Goal: Task Accomplishment & Management: Manage account settings

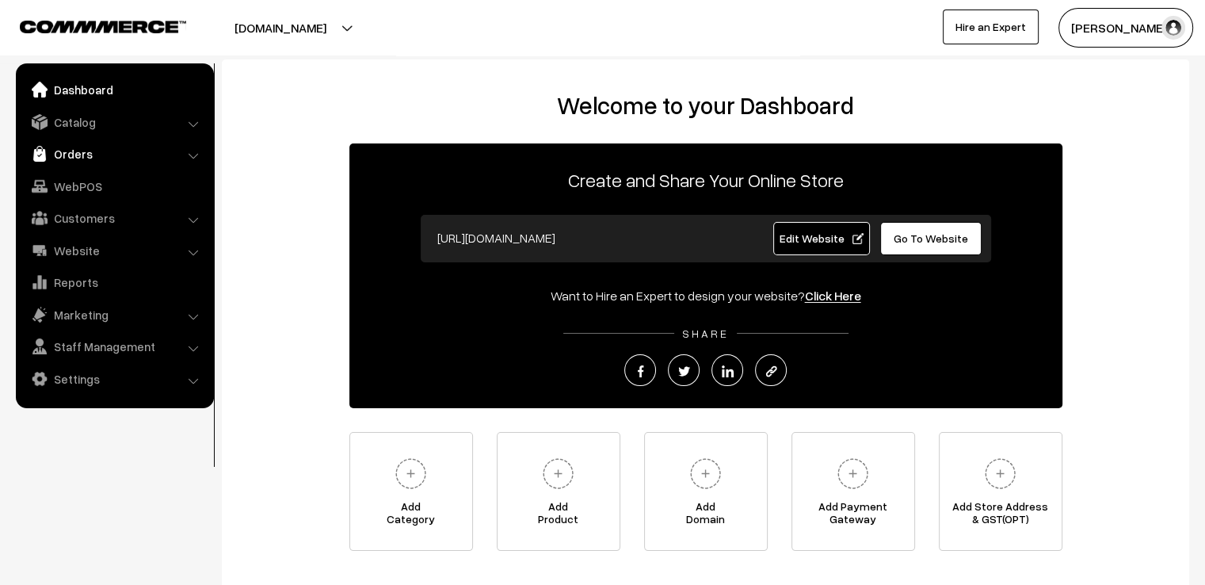
click at [57, 147] on link "Orders" at bounding box center [114, 153] width 189 height 29
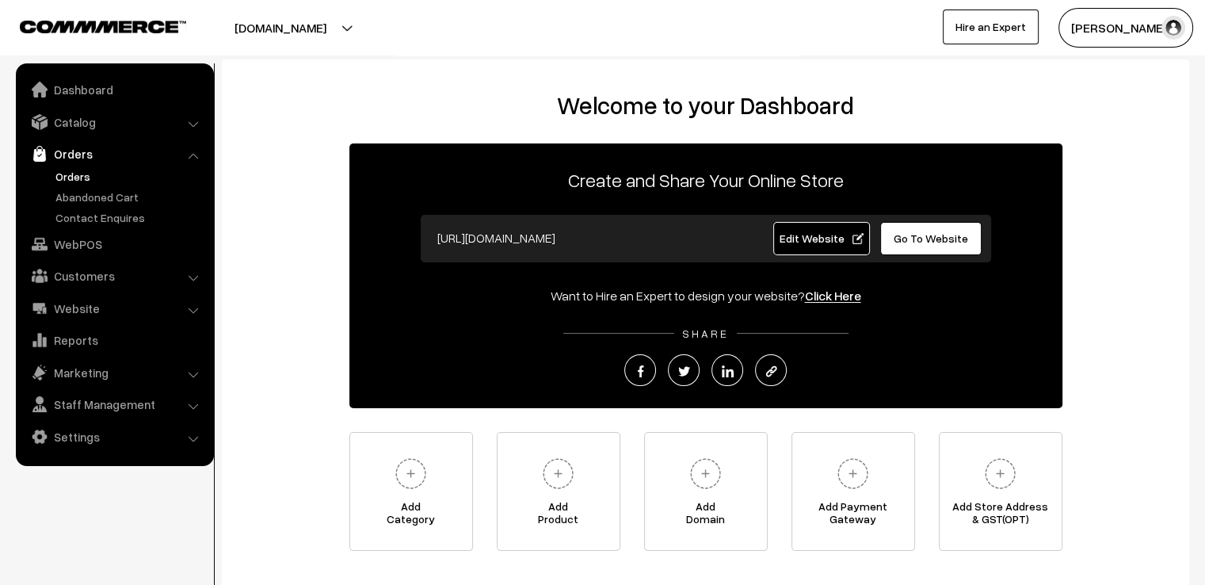
click at [76, 169] on link "Orders" at bounding box center [129, 176] width 157 height 17
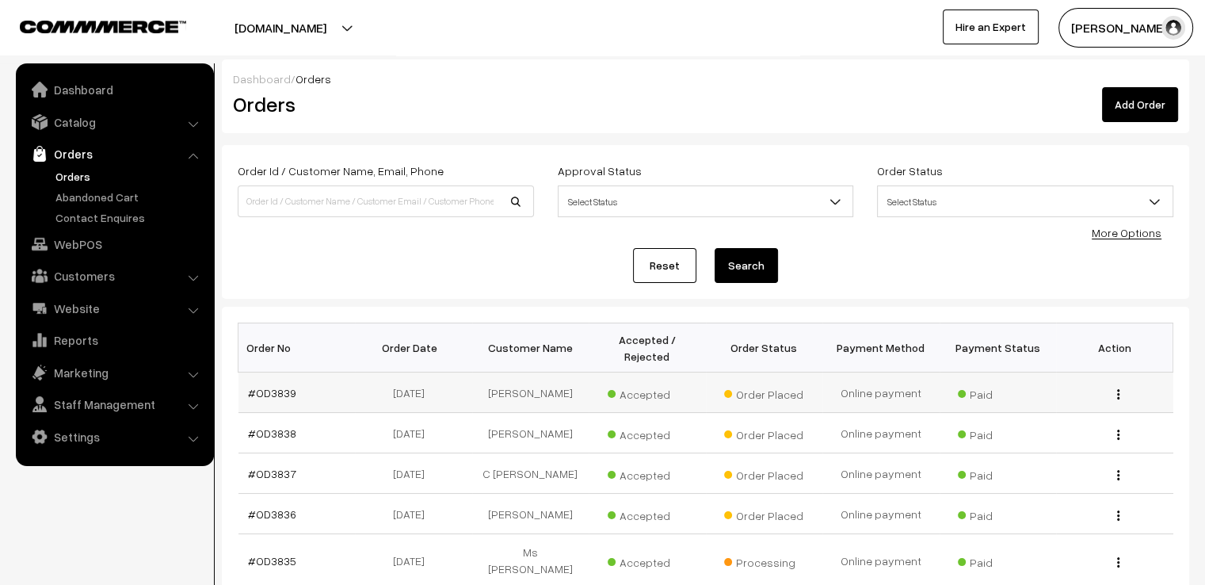
scroll to position [372, 0]
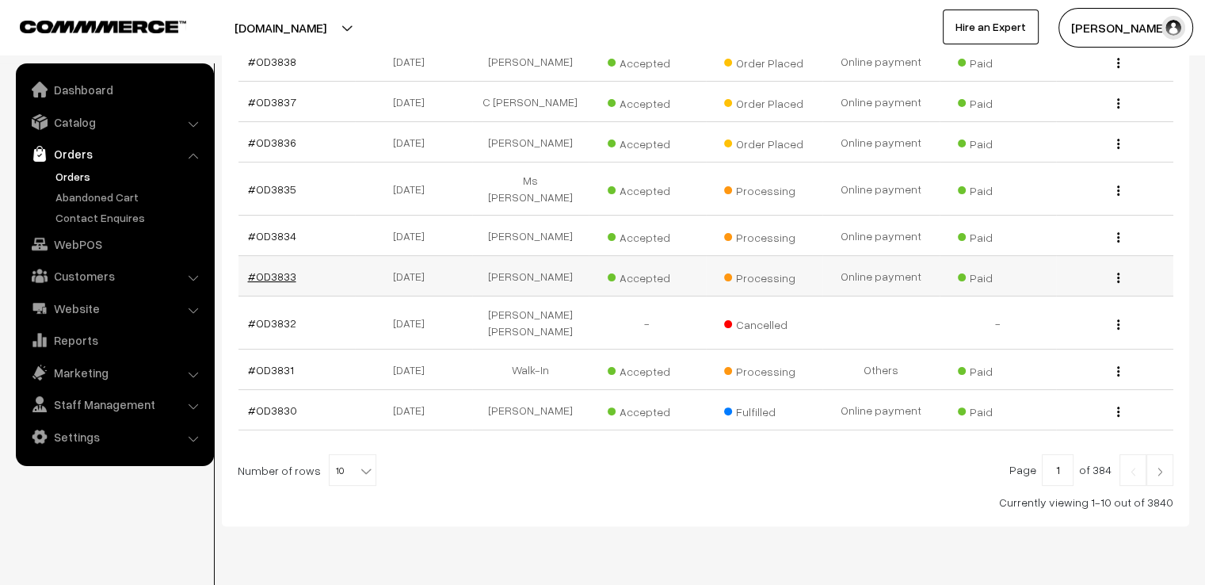
click at [256, 269] on link "#OD3833" at bounding box center [272, 275] width 48 height 13
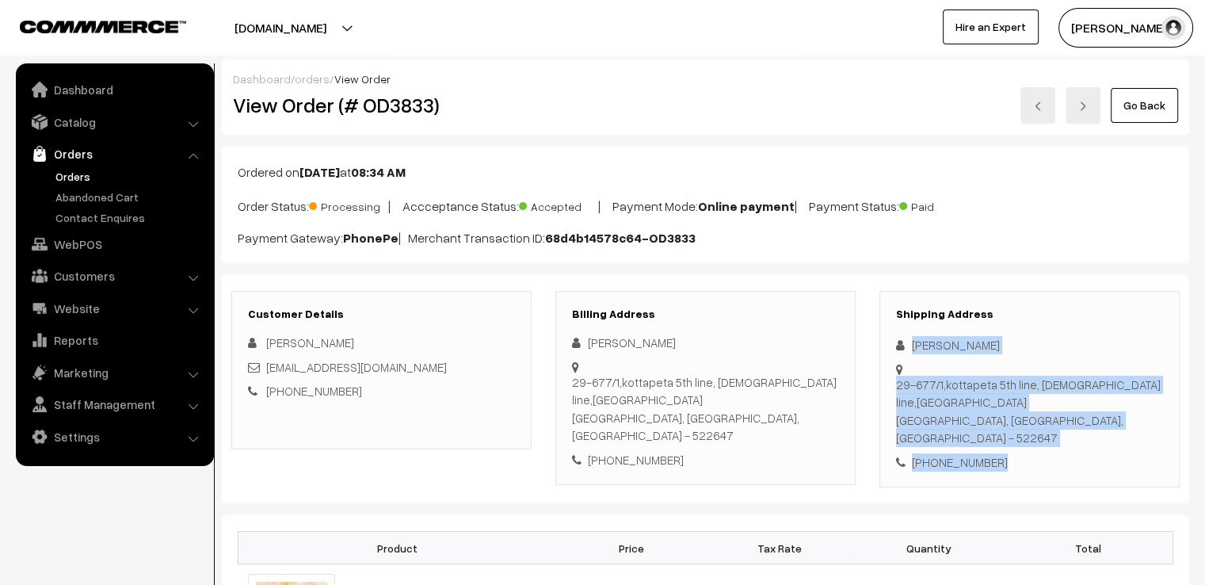
drag, startPoint x: 911, startPoint y: 330, endPoint x: 1119, endPoint y: 451, distance: 240.0
click at [1113, 452] on div "Customer Details Anusha Makkena anushamakkena14@gmail.com +91 3134235214 Billin…" at bounding box center [705, 389] width 967 height 229
copy div "Lakshmi Makkena 29-677/1,kottapeta 5th line, Church line,Vinukonda Vinukonda, A…"
click at [1138, 95] on link "Go Back" at bounding box center [1144, 105] width 67 height 35
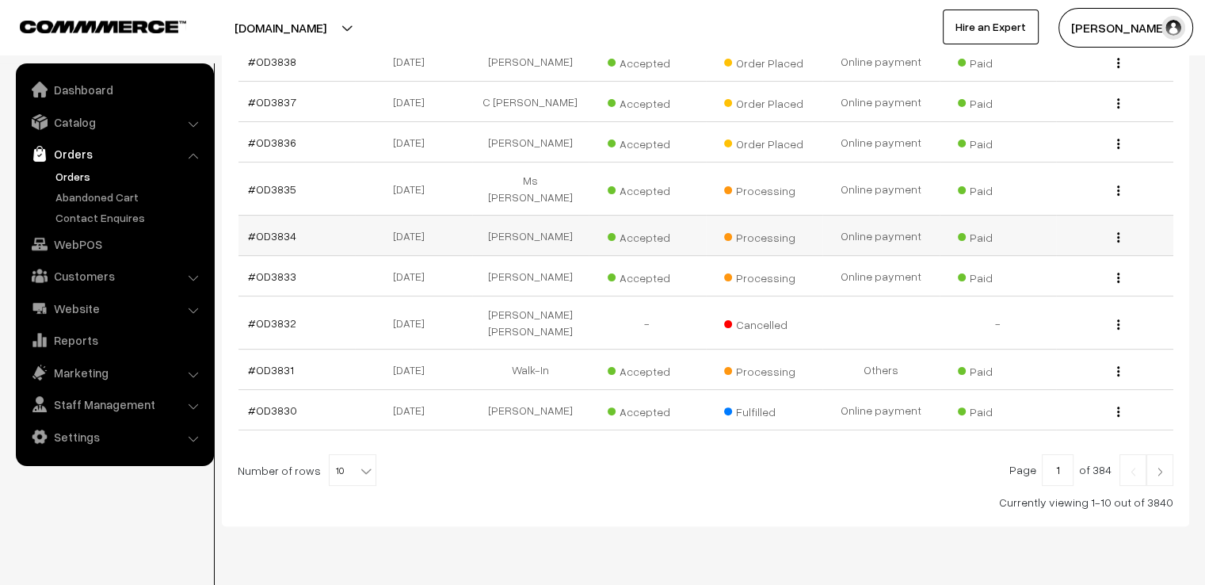
click at [287, 215] on td "#OD3834" at bounding box center [296, 235] width 117 height 40
click at [314, 215] on td "#OD3834" at bounding box center [296, 235] width 117 height 40
click at [283, 229] on link "#OD3834" at bounding box center [272, 235] width 48 height 13
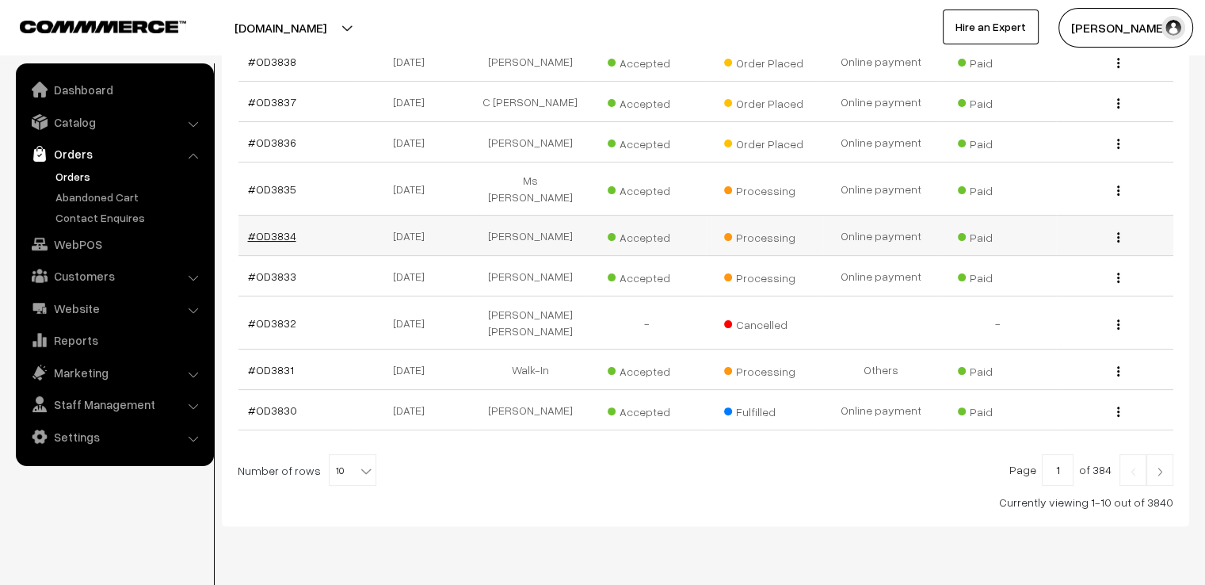
click at [283, 229] on link "#OD3834" at bounding box center [272, 235] width 48 height 13
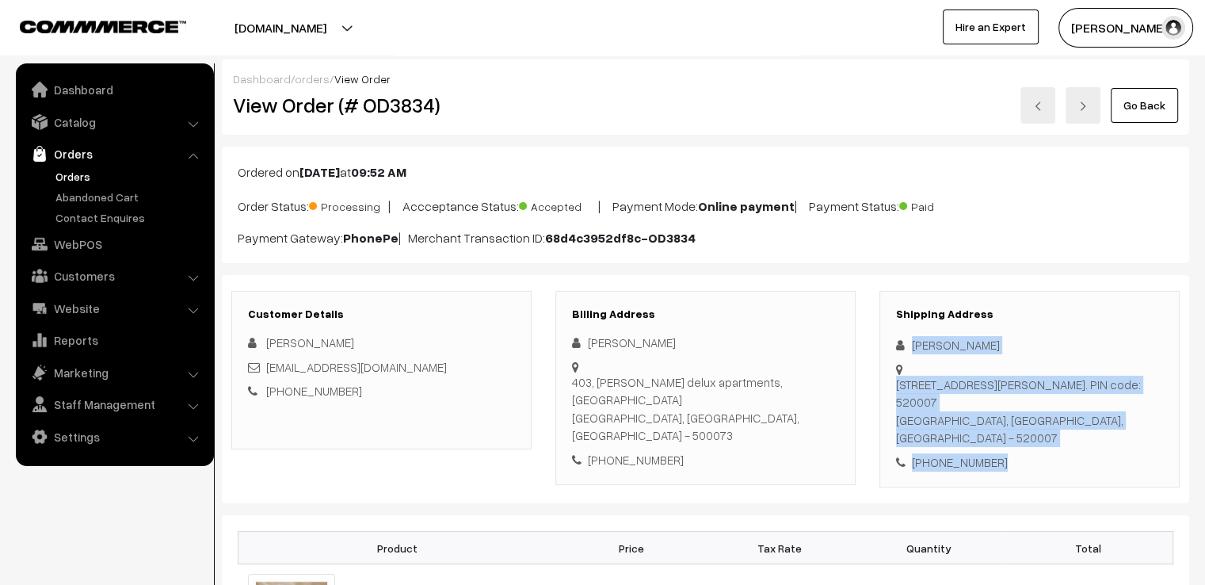
drag, startPoint x: 908, startPoint y: 334, endPoint x: 1100, endPoint y: 476, distance: 239.6
click at [1066, 467] on div "Shipping Address [PERSON_NAME] [STREET_ADDRESS][PERSON_NAME]. PIN code: 520007 …" at bounding box center [1029, 389] width 300 height 197
copy div "[PERSON_NAME][STREET_ADDRESS][PERSON_NAME]. PIN code: 520007 [GEOGRAPHIC_DATA],…"
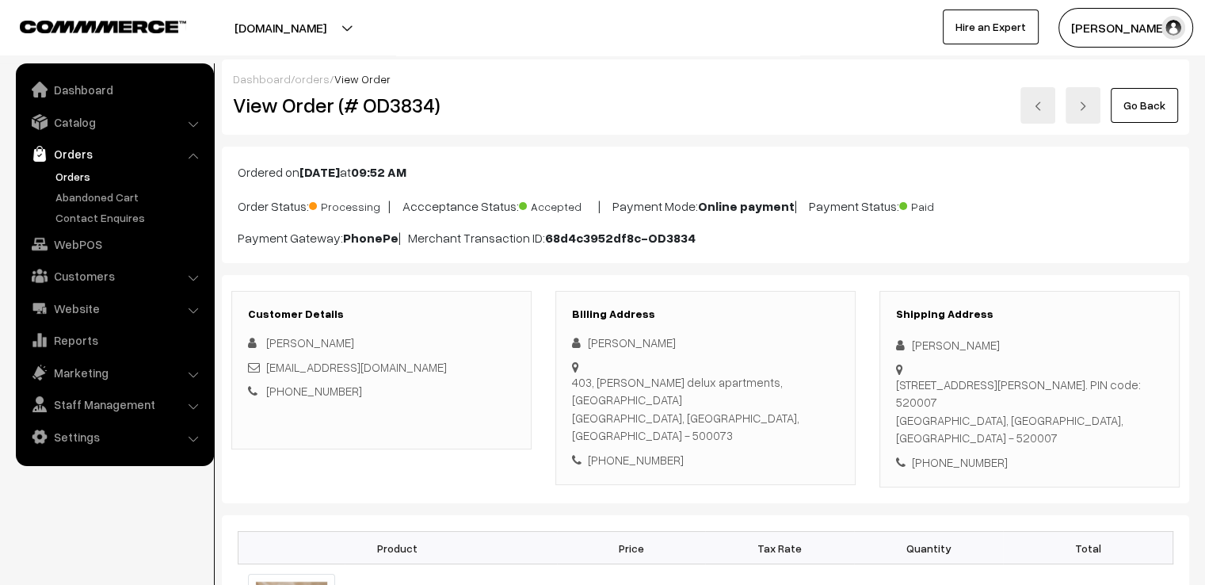
drag, startPoint x: 1161, startPoint y: 124, endPoint x: 1157, endPoint y: 99, distance: 25.8
click at [1161, 120] on div "Dashboard / orders / View Order View Order (# OD3834) Go Back" at bounding box center [705, 96] width 967 height 75
click at [1157, 99] on link "Go Back" at bounding box center [1144, 105] width 67 height 35
click at [1161, 94] on link "Go Back" at bounding box center [1144, 105] width 67 height 35
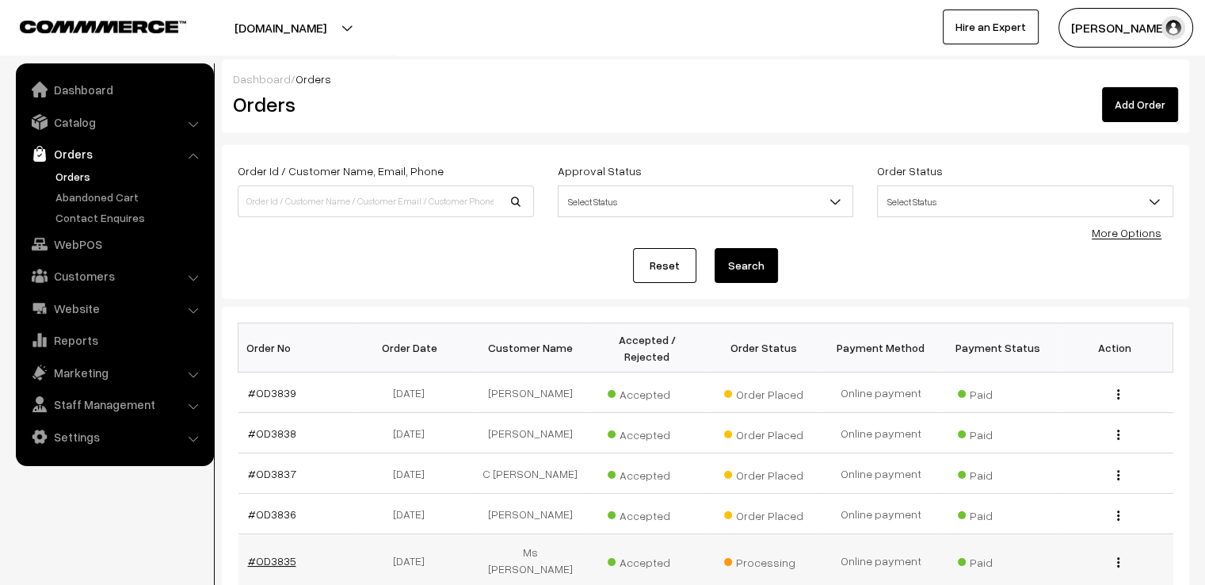
drag, startPoint x: 267, startPoint y: 513, endPoint x: 276, endPoint y: 529, distance: 18.8
click at [272, 524] on tbody "#OD3839 25-09-2025 Janani Sivakumar Accepted Order Placed Paid View Accepted" at bounding box center [705, 586] width 935 height 429
click at [315, 534] on td "#OD3835" at bounding box center [296, 560] width 117 height 53
click at [277, 534] on td "#OD3835" at bounding box center [296, 560] width 117 height 53
click at [279, 554] on link "#OD3835" at bounding box center [272, 560] width 48 height 13
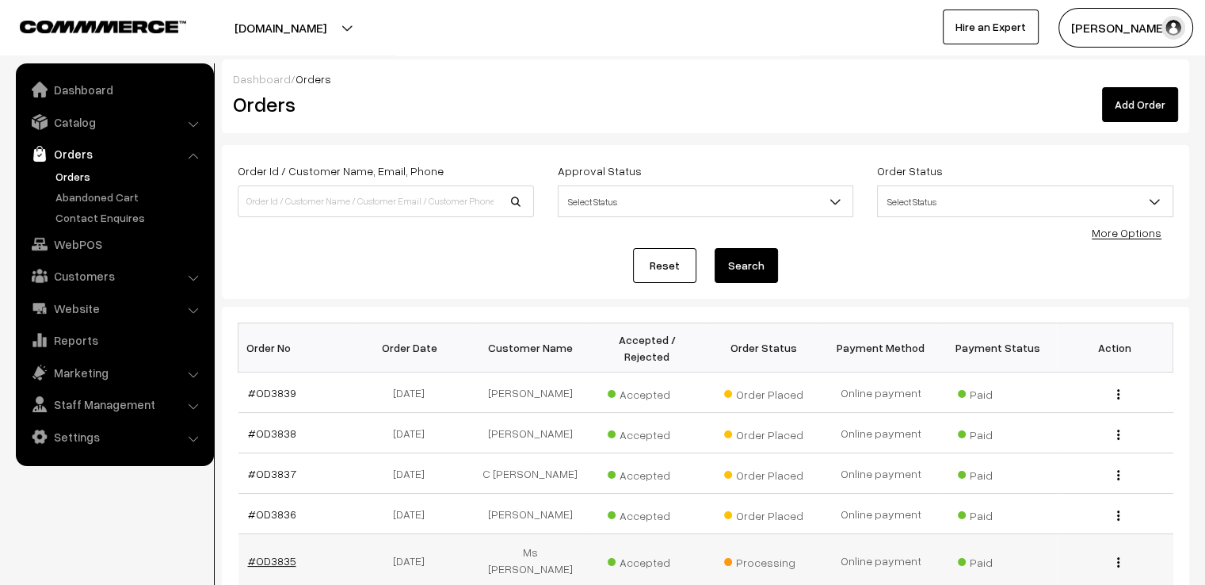
click at [279, 554] on link "#OD3835" at bounding box center [272, 560] width 48 height 13
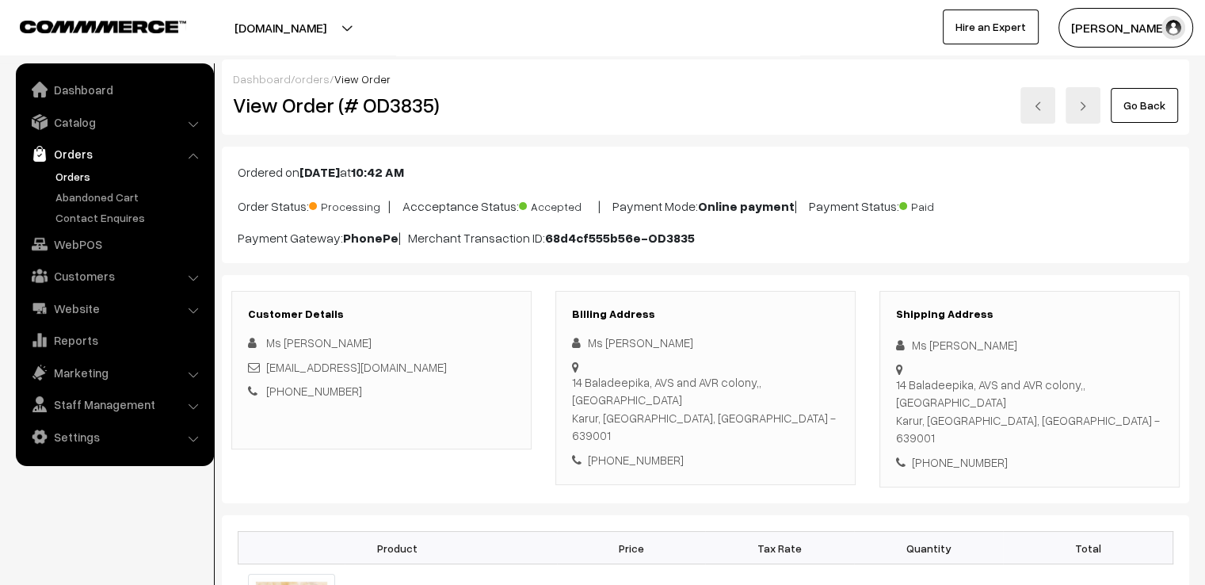
click at [993, 453] on div "[PHONE_NUMBER]" at bounding box center [1029, 462] width 267 height 18
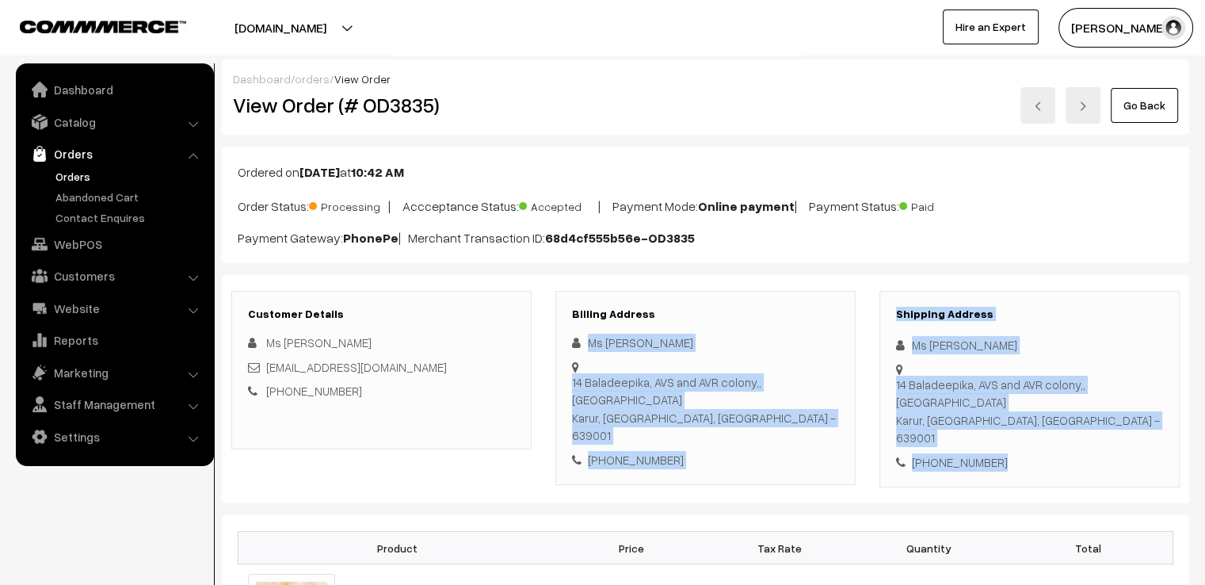
drag, startPoint x: 993, startPoint y: 438, endPoint x: 887, endPoint y: 284, distance: 187.9
click at [887, 284] on div "Customer Details Ms [PERSON_NAME] [EMAIL_ADDRESS][DOMAIN_NAME] [PHONE_NUMBER] B…" at bounding box center [705, 389] width 967 height 229
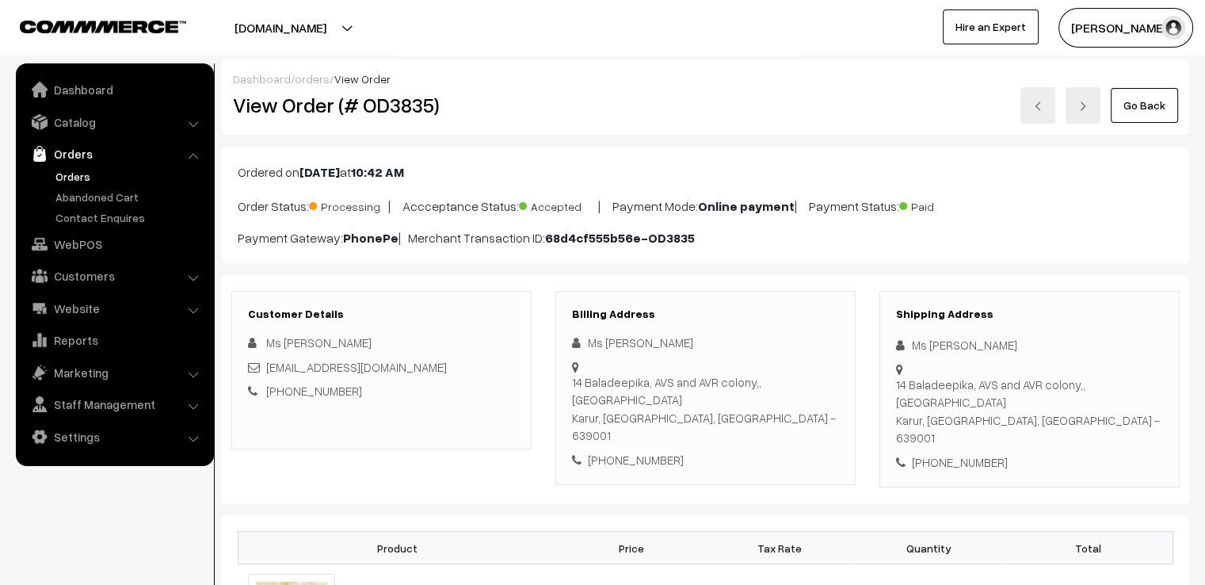
click at [973, 255] on div "Ordered on [DATE] 10:42 AM Order Status: Processing | Accceptance Status: Accep…" at bounding box center [705, 205] width 967 height 116
click at [907, 341] on icon at bounding box center [904, 345] width 16 height 12
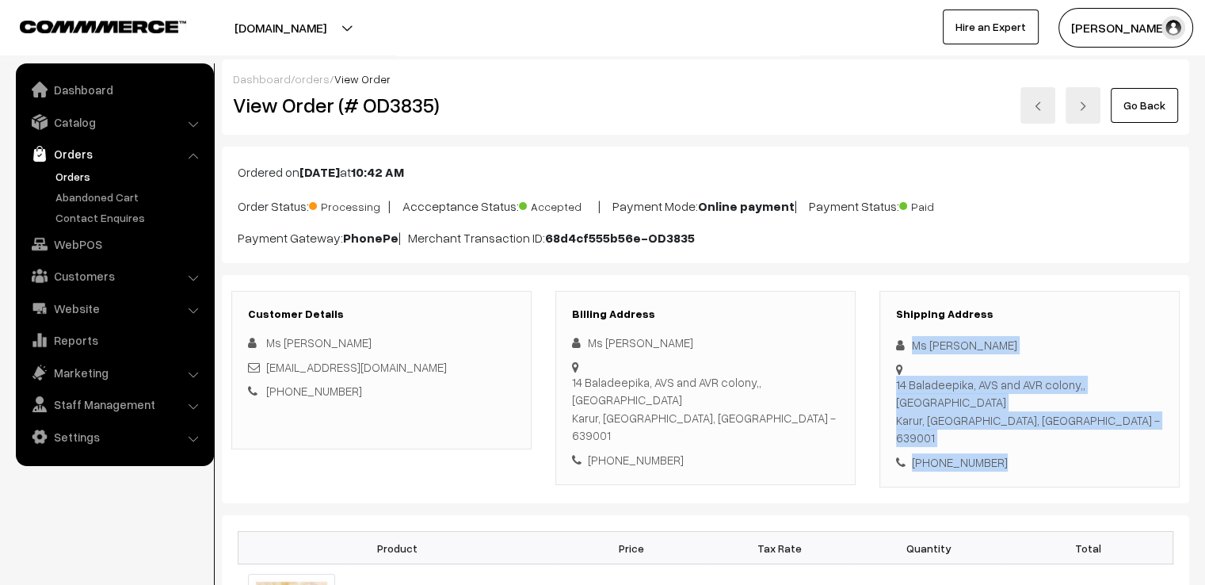
drag, startPoint x: 907, startPoint y: 341, endPoint x: 1049, endPoint y: 444, distance: 175.3
click at [1049, 444] on div "Shipping Address Ms [PERSON_NAME] [STREET_ADDRESS] [PHONE_NUMBER]" at bounding box center [1029, 389] width 300 height 197
copy div "Ms [PERSON_NAME] [STREET_ADDRESS] - 639001 [PHONE_NUMBER]"
click at [1141, 102] on link "Go Back" at bounding box center [1144, 105] width 67 height 35
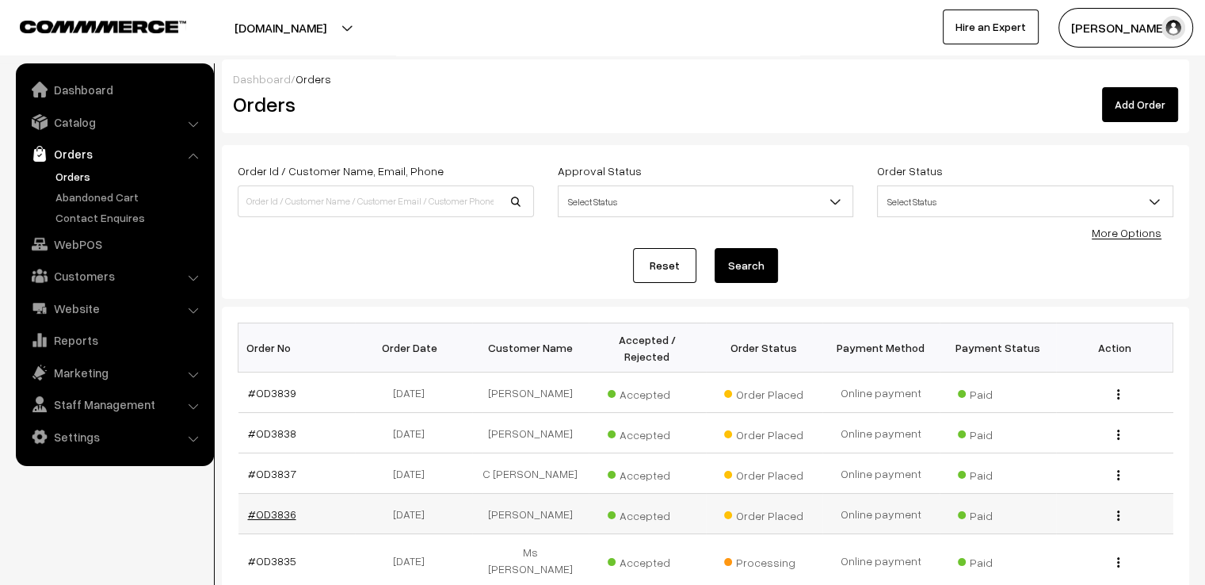
click at [267, 507] on link "#OD3836" at bounding box center [272, 513] width 48 height 13
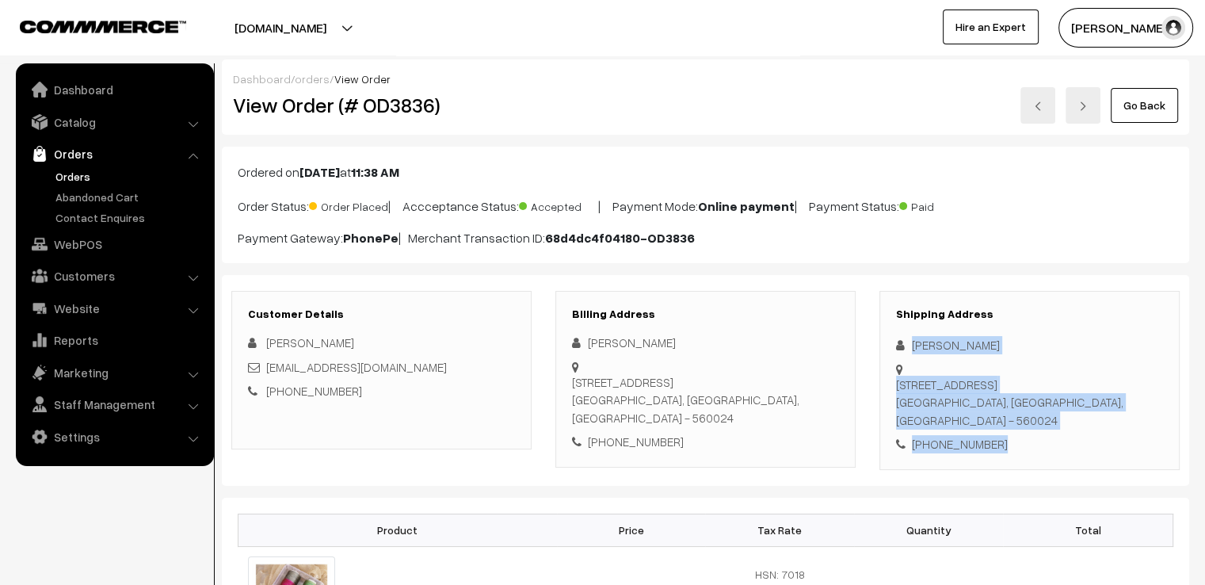
drag, startPoint x: 973, startPoint y: 346, endPoint x: 1150, endPoint y: 445, distance: 202.5
click at [1150, 445] on div "Shipping Address Veena Venkatesh 91, 4th cross, Bhuvaneshwarinagar, Kempapura, …" at bounding box center [1029, 380] width 300 height 179
click at [1152, 452] on div "Shipping Address Veena Venkatesh 91, 4th cross, Bhuvaneshwarinagar, Kempapura, …" at bounding box center [1029, 380] width 300 height 179
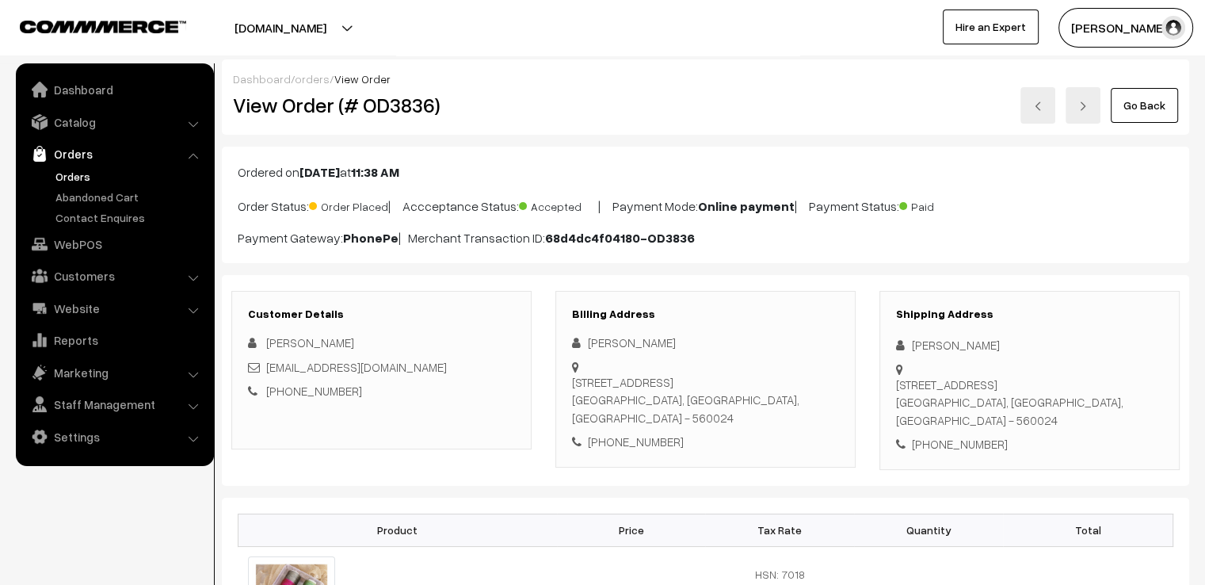
click at [991, 442] on div "+91 9535102804" at bounding box center [1029, 444] width 267 height 18
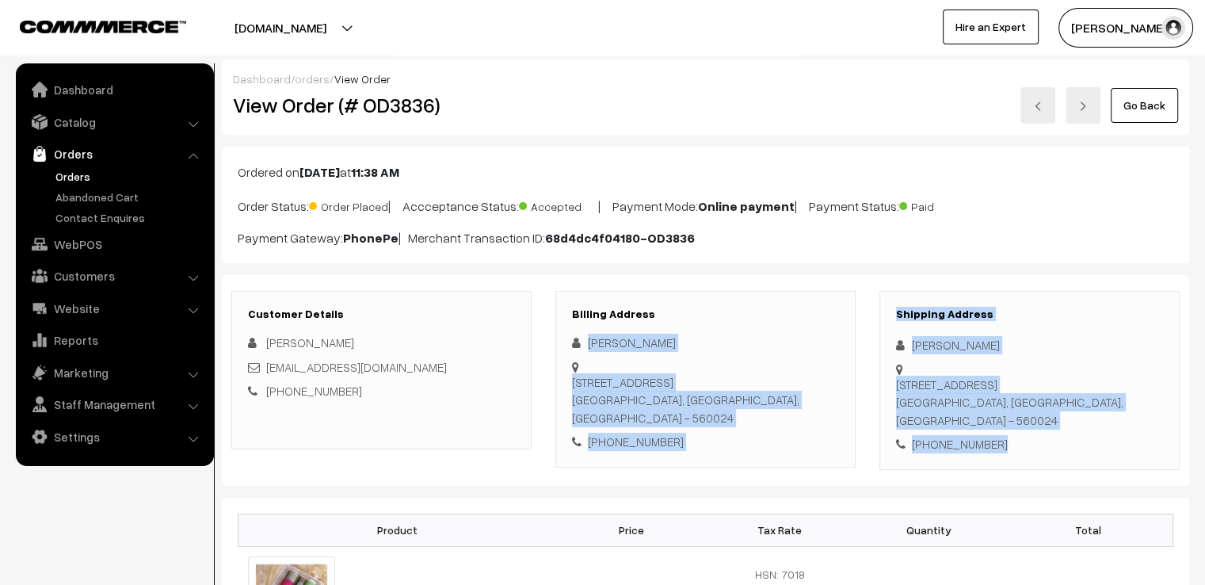
drag, startPoint x: 991, startPoint y: 442, endPoint x: 817, endPoint y: 323, distance: 211.0
click at [817, 323] on div "Customer Details Veena Venkatesh Vee.vv74@gmail.com +91 9535102804 Billing Addr…" at bounding box center [705, 380] width 972 height 179
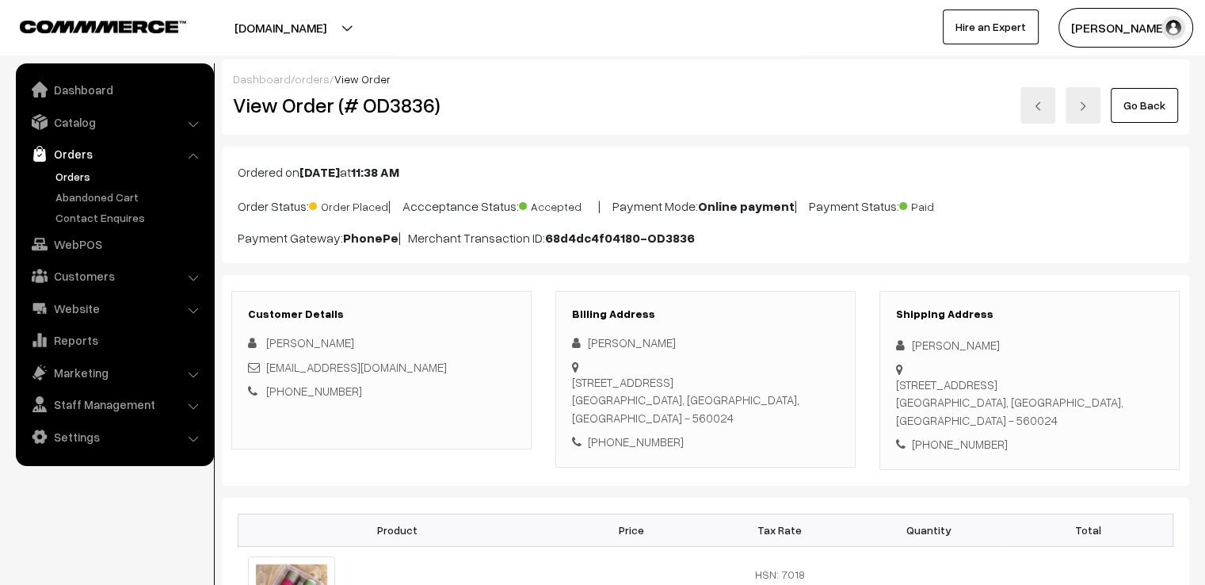
drag, startPoint x: 1033, startPoint y: 189, endPoint x: 1014, endPoint y: 213, distance: 30.4
click at [1014, 213] on div "Ordered on Sep 25, 2025 at 11:38 AM Order Status: Order Placed | Accceptance St…" at bounding box center [705, 205] width 967 height 116
click at [913, 346] on div "Veena Venkatesh" at bounding box center [1029, 345] width 267 height 18
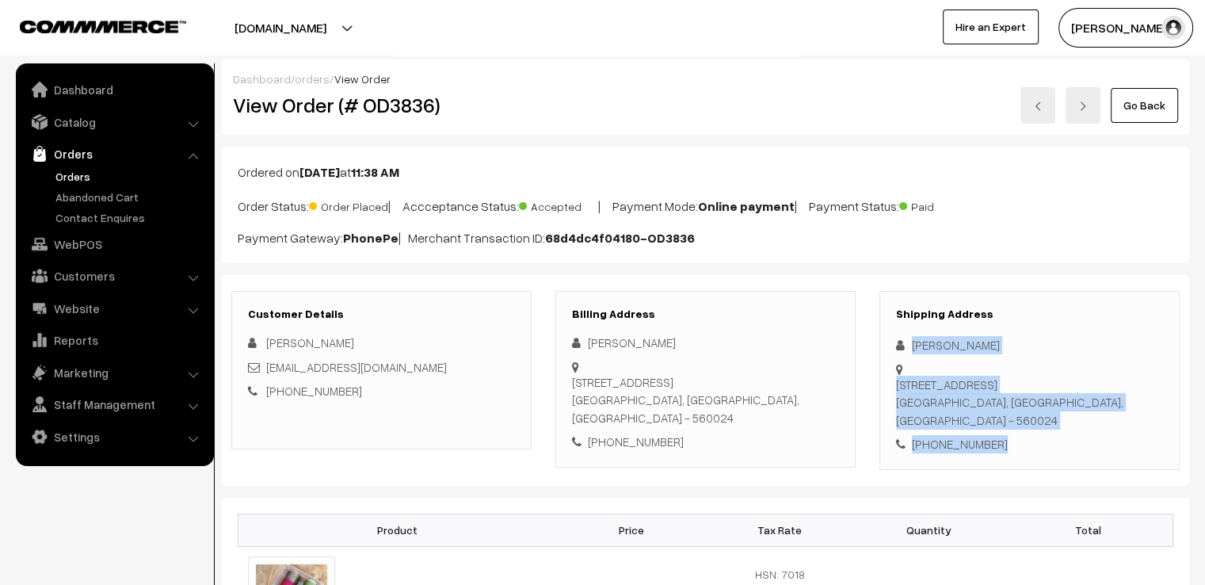
drag, startPoint x: 913, startPoint y: 346, endPoint x: 1070, endPoint y: 476, distance: 203.1
click at [993, 448] on div "Shipping Address Veena Venkatesh 91, 4th cross, Bhuvaneshwarinagar, Kempapura, …" at bounding box center [1029, 380] width 300 height 179
copy div "Veena Venkatesh 91, 4th cross, Bhuvaneshwarinagar, Kempapura, hebbal Bangalore,…"
click at [1150, 98] on link "Go Back" at bounding box center [1144, 105] width 67 height 35
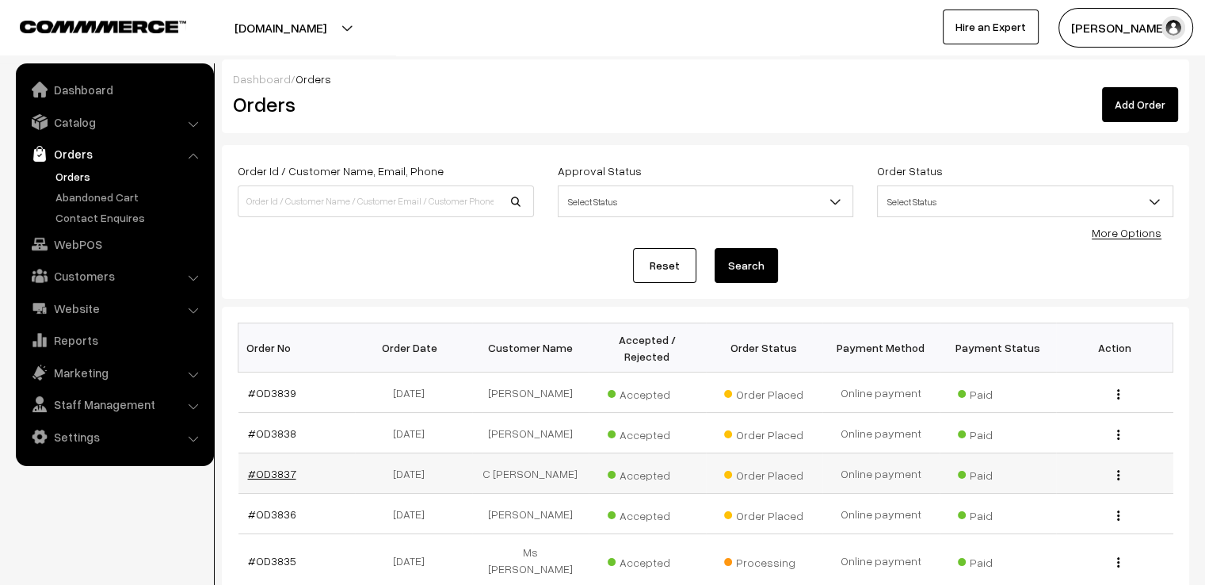
click at [266, 467] on link "#OD3837" at bounding box center [272, 473] width 48 height 13
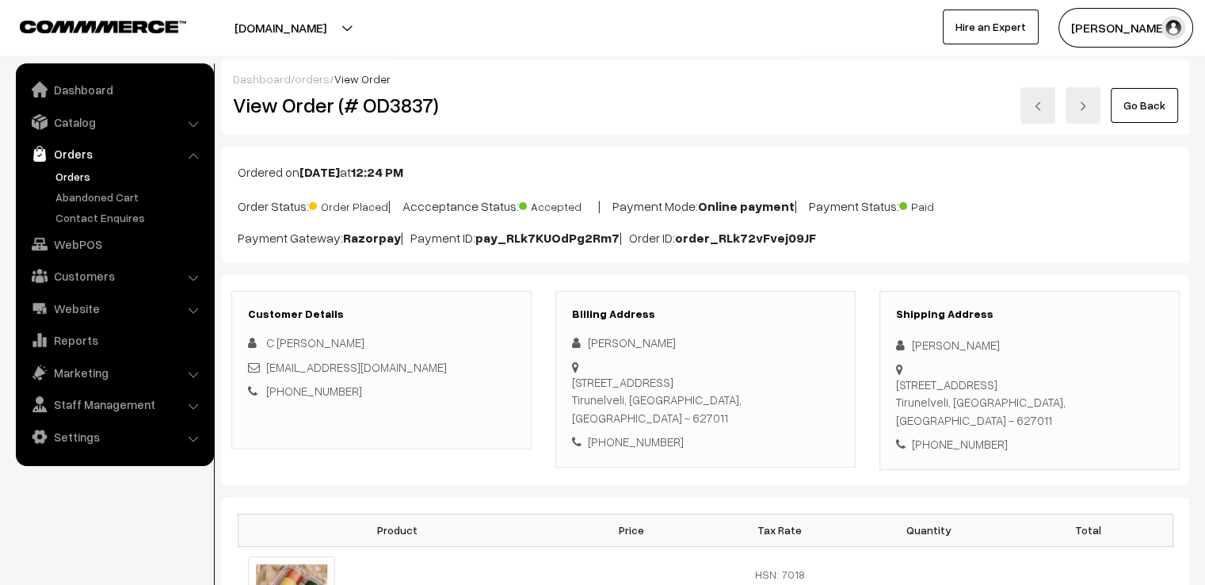
click at [908, 330] on div "Shipping Address Aishwarya C 831A, PA Pillai nagar, Thiyagaraga nagar, Palayamk…" at bounding box center [1029, 380] width 300 height 179
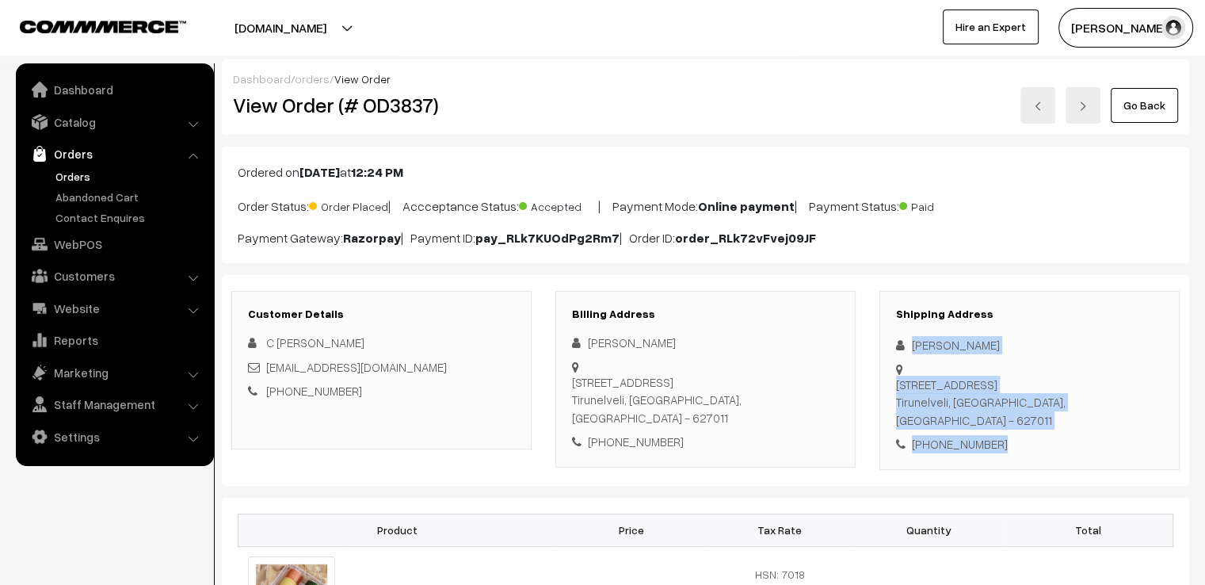
drag, startPoint x: 908, startPoint y: 330, endPoint x: 1046, endPoint y: 454, distance: 185.7
click at [1046, 454] on div "Customer Details C Aishwarya C aishuvic@gmail.com +91 9984679574 Billing Addres…" at bounding box center [705, 380] width 967 height 211
copy div "Aishwarya C 831A, PA Pillai nagar, Thiyagaraga nagar, Palayamkottai Tirunelveli…"
click at [1136, 109] on link "Go Back" at bounding box center [1144, 105] width 67 height 35
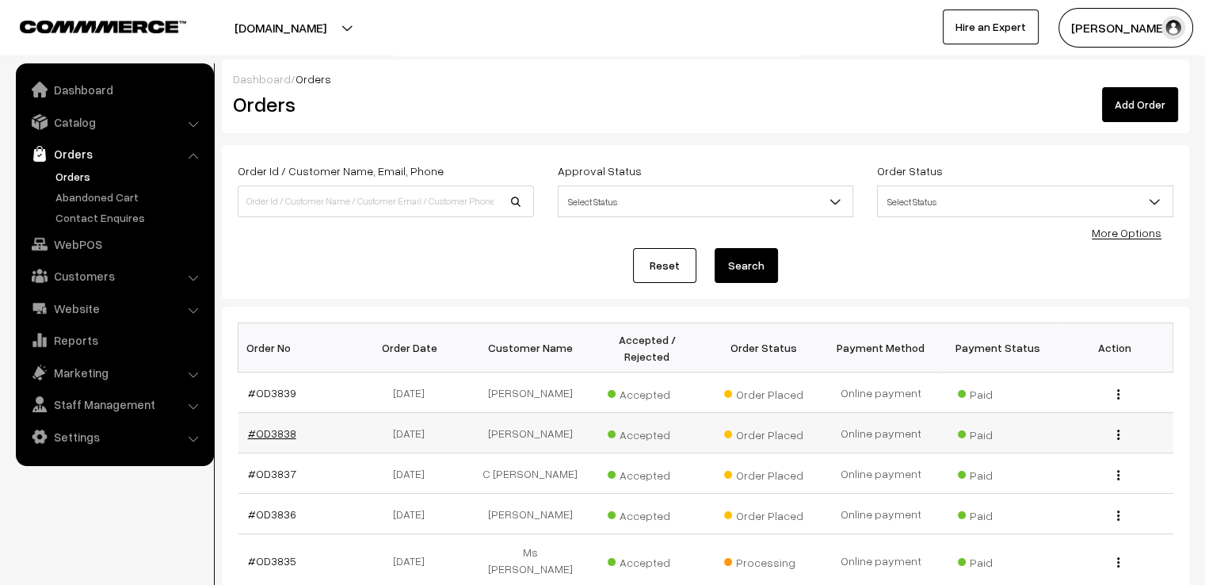
click at [277, 426] on link "#OD3838" at bounding box center [272, 432] width 48 height 13
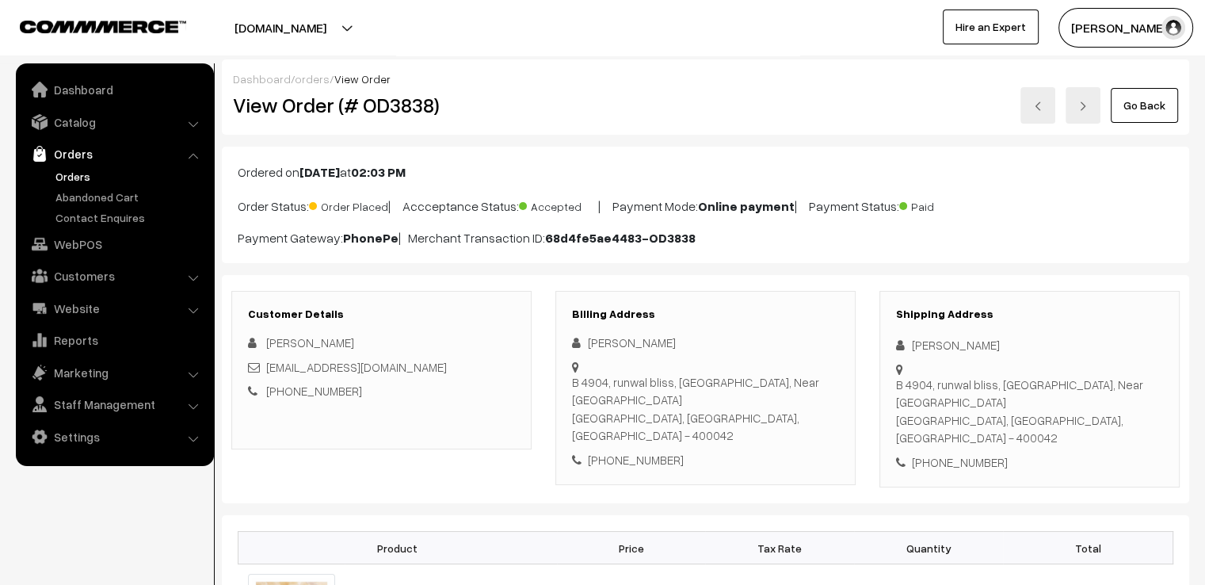
click at [1001, 453] on div "+91 9833590520" at bounding box center [1029, 462] width 267 height 18
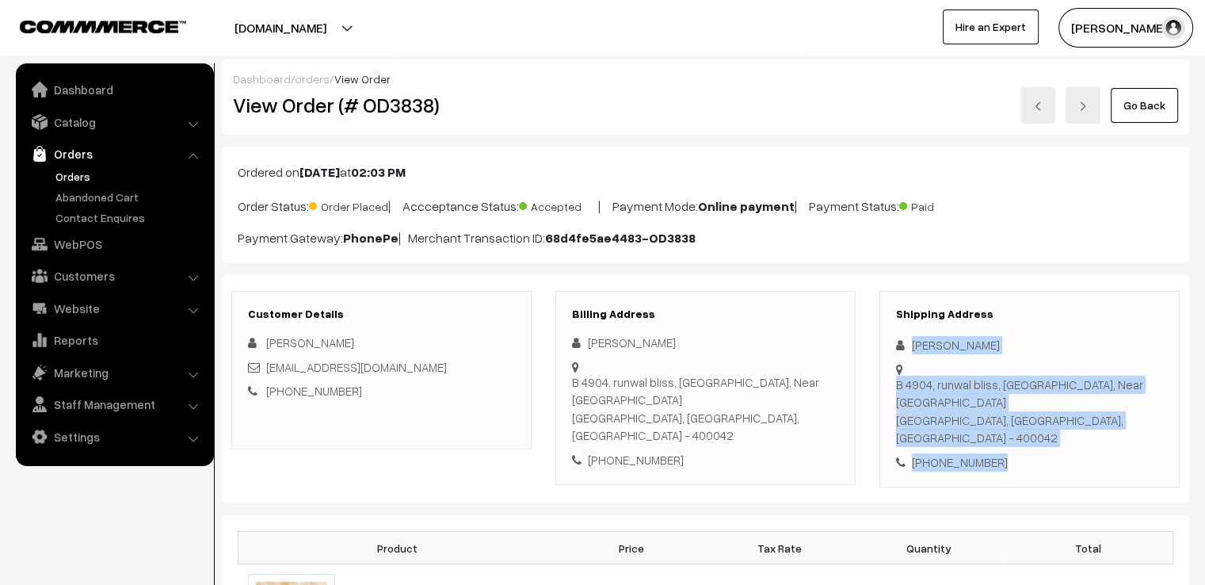
drag, startPoint x: 1001, startPoint y: 442, endPoint x: 905, endPoint y: 341, distance: 139.0
click at [905, 341] on div "Shipping Address Supriya Bajalia B 4904, runwal bliss, kanjurmarg east, Near ka…" at bounding box center [1029, 389] width 300 height 197
copy div "Supriya Bajalia B 4904, runwal bliss, kanjurmarg east, Near kanjurmarg station …"
click at [1130, 95] on link "Go Back" at bounding box center [1144, 105] width 67 height 35
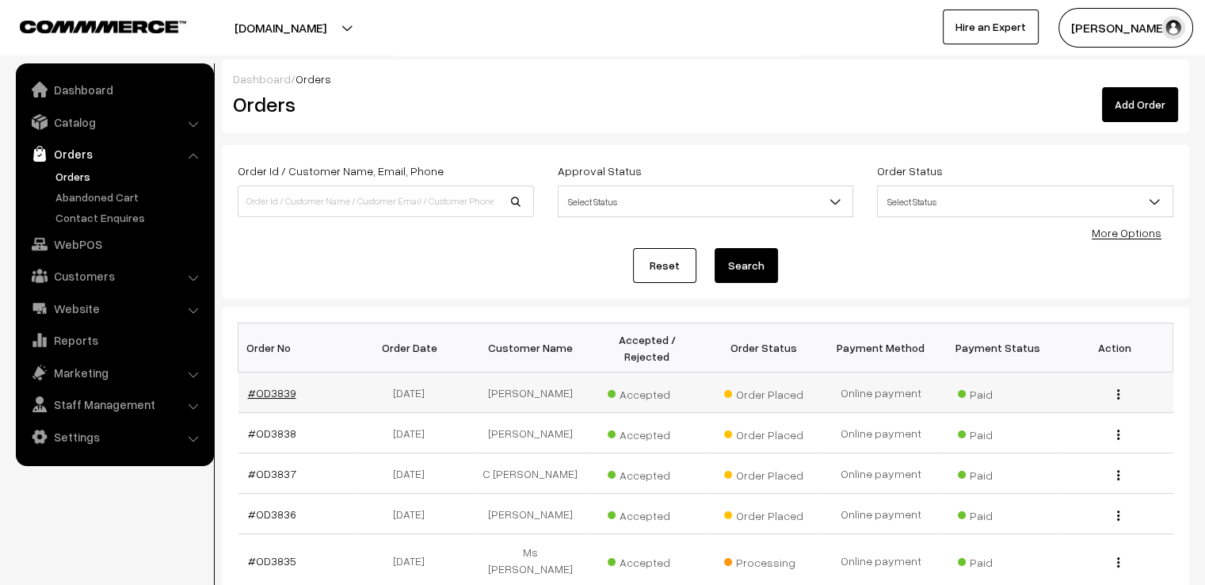
click at [282, 386] on link "#OD3839" at bounding box center [272, 392] width 48 height 13
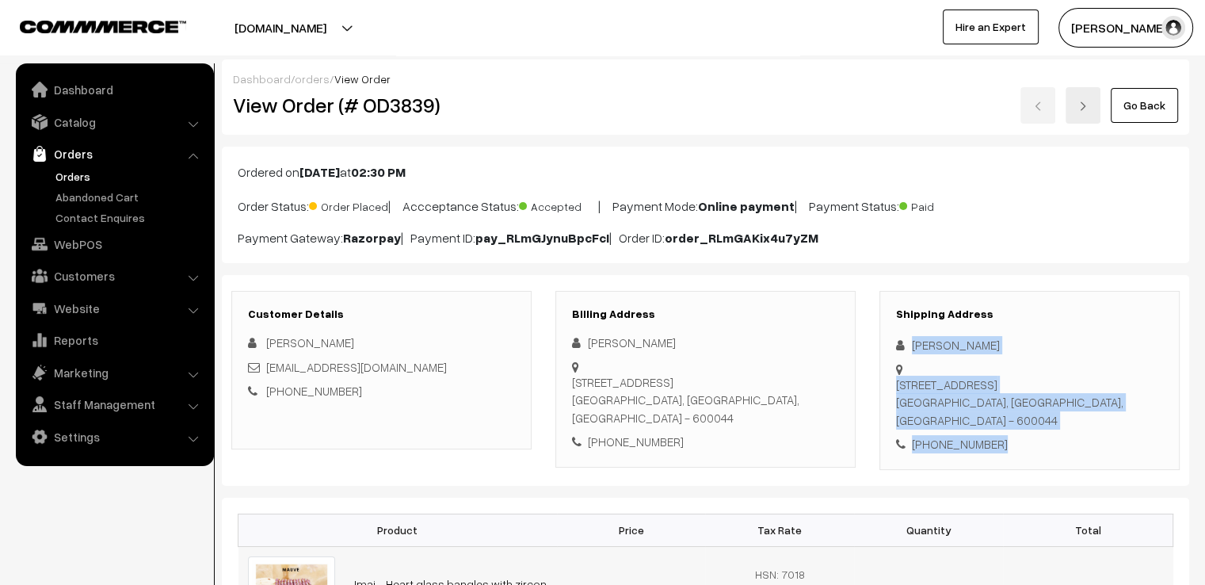
drag, startPoint x: 906, startPoint y: 326, endPoint x: 1106, endPoint y: 549, distance: 299.0
click at [1150, 462] on div "Customer Details [PERSON_NAME] [EMAIL_ADDRESS][DOMAIN_NAME] [PHONE_NUMBER] Bill…" at bounding box center [705, 380] width 967 height 211
copy div "[PERSON_NAME][STREET_ADDRESS] [PHONE_NUMBER]"
